Goal: Use online tool/utility: Utilize a website feature to perform a specific function

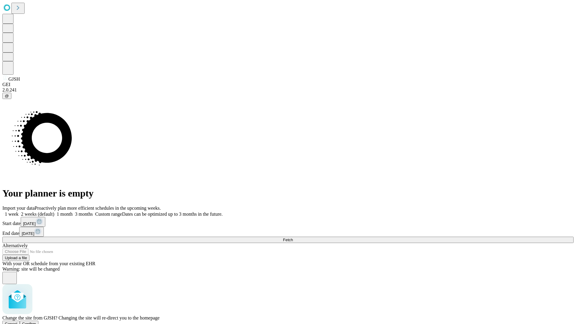
click at [36, 322] on span "Confirm" at bounding box center [29, 324] width 14 height 5
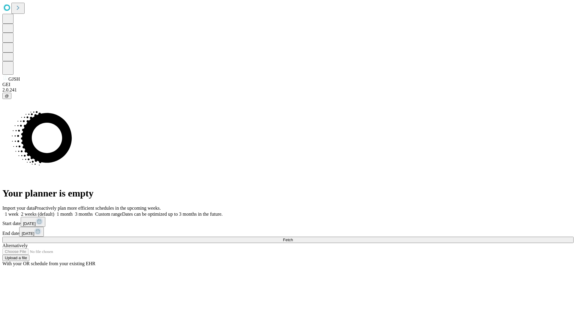
click at [54, 212] on label "2 weeks (default)" at bounding box center [37, 214] width 36 height 5
click at [293, 238] on span "Fetch" at bounding box center [288, 240] width 10 height 5
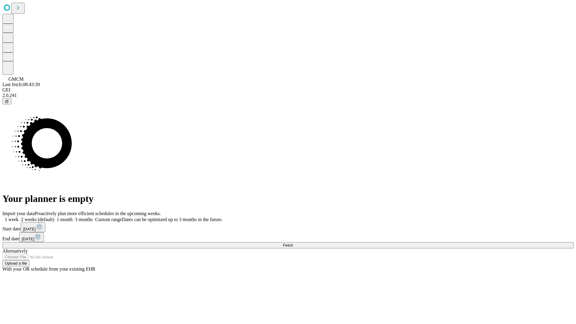
click at [54, 217] on label "2 weeks (default)" at bounding box center [37, 219] width 36 height 5
click at [293, 243] on span "Fetch" at bounding box center [288, 245] width 10 height 5
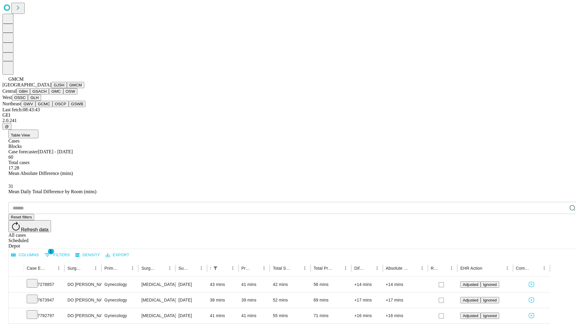
click at [30, 95] on button "GBH" at bounding box center [24, 91] width 14 height 6
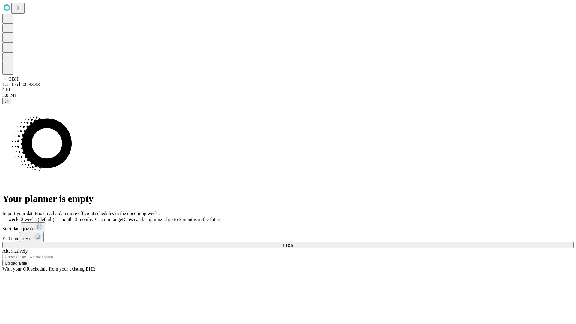
click at [54, 217] on label "2 weeks (default)" at bounding box center [37, 219] width 36 height 5
click at [293, 243] on span "Fetch" at bounding box center [288, 245] width 10 height 5
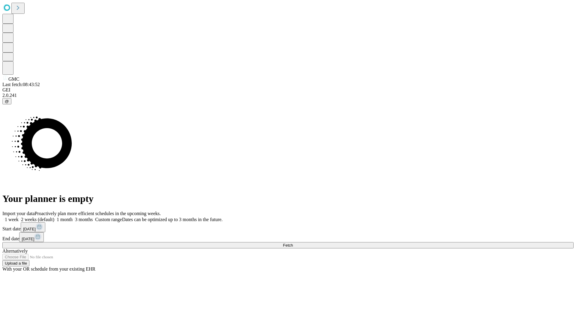
click at [54, 217] on label "2 weeks (default)" at bounding box center [37, 219] width 36 height 5
click at [293, 243] on span "Fetch" at bounding box center [288, 245] width 10 height 5
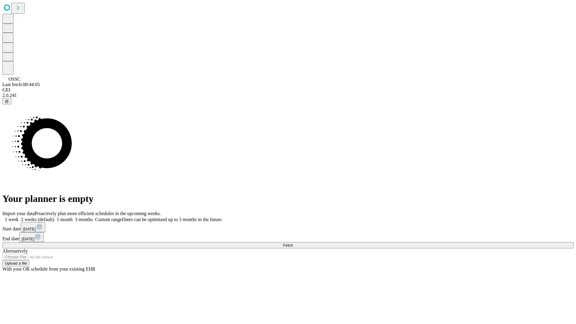
click at [54, 217] on label "2 weeks (default)" at bounding box center [37, 219] width 36 height 5
click at [293, 243] on span "Fetch" at bounding box center [288, 245] width 10 height 5
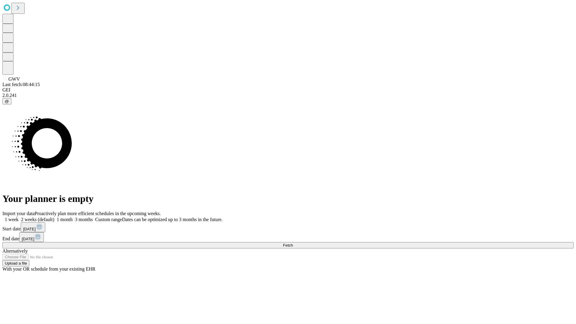
click at [54, 217] on label "2 weeks (default)" at bounding box center [37, 219] width 36 height 5
click at [293, 243] on span "Fetch" at bounding box center [288, 245] width 10 height 5
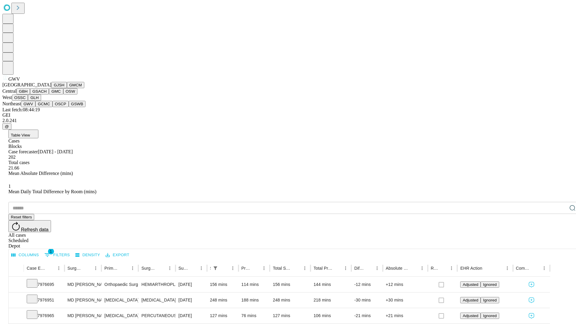
click at [47, 107] on button "GCMC" at bounding box center [43, 104] width 17 height 6
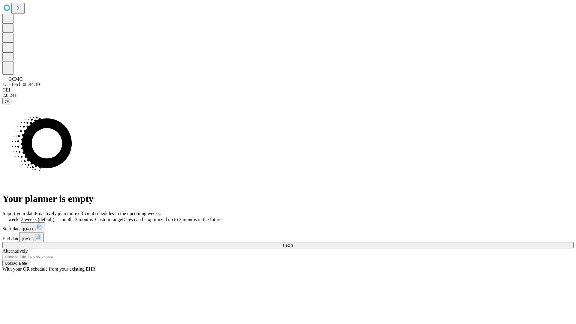
click at [54, 217] on label "2 weeks (default)" at bounding box center [37, 219] width 36 height 5
click at [293, 243] on span "Fetch" at bounding box center [288, 245] width 10 height 5
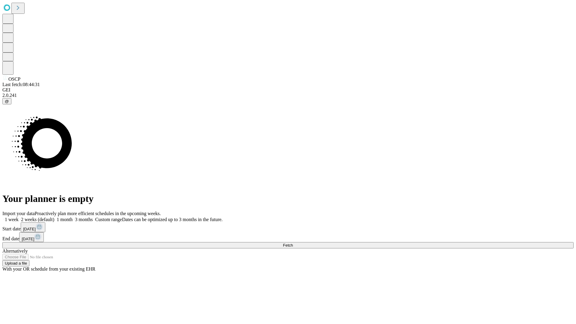
click at [54, 217] on label "2 weeks (default)" at bounding box center [37, 219] width 36 height 5
click at [293, 243] on span "Fetch" at bounding box center [288, 245] width 10 height 5
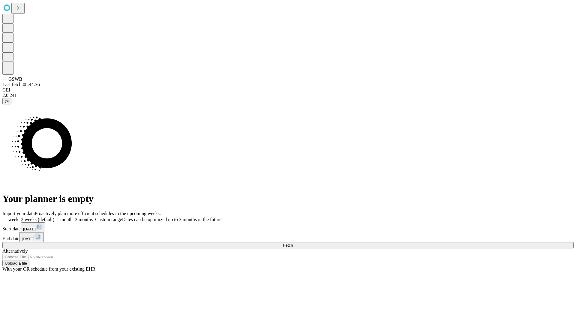
click at [54, 217] on label "2 weeks (default)" at bounding box center [37, 219] width 36 height 5
click at [293, 243] on span "Fetch" at bounding box center [288, 245] width 10 height 5
